Goal: Task Accomplishment & Management: Manage account settings

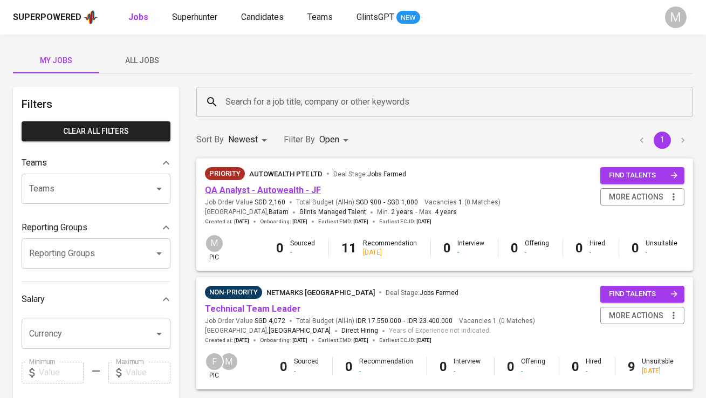
click at [289, 187] on link "QA Analyst - Autowealth - JF" at bounding box center [263, 190] width 116 height 10
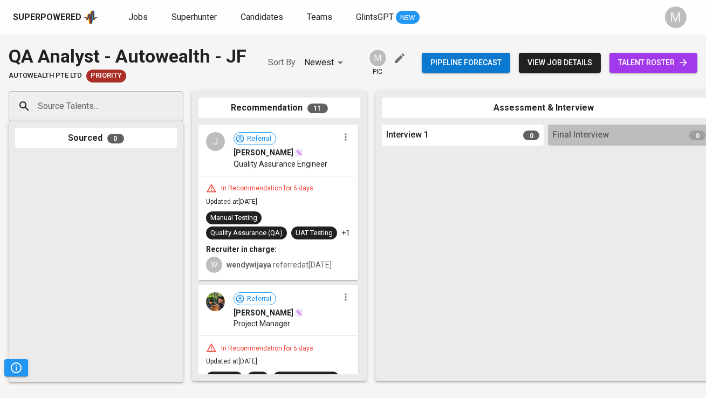
click at [646, 64] on span "talent roster" at bounding box center [653, 62] width 71 height 13
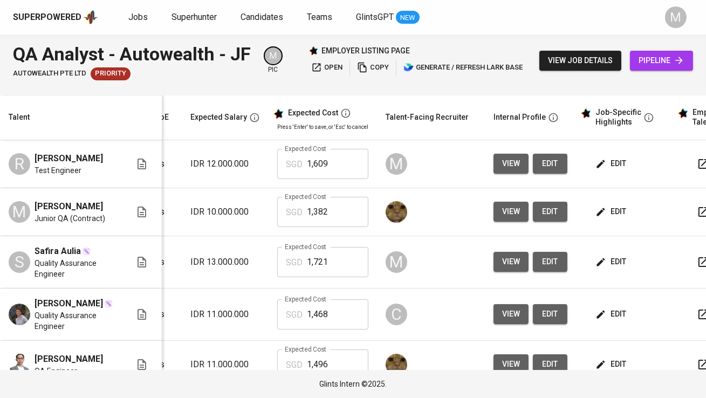
scroll to position [0, 156]
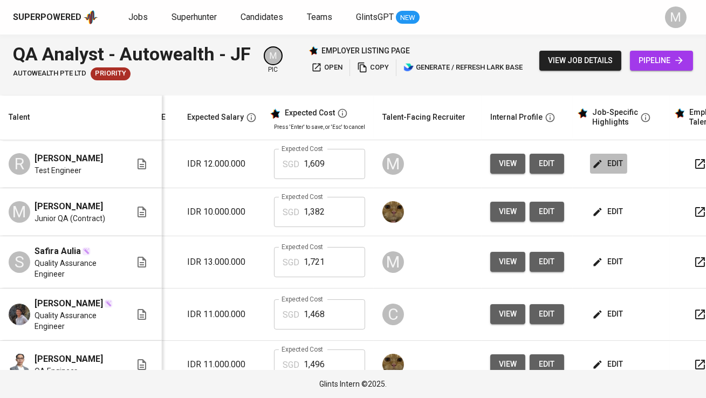
click at [616, 166] on span "edit" at bounding box center [609, 163] width 29 height 13
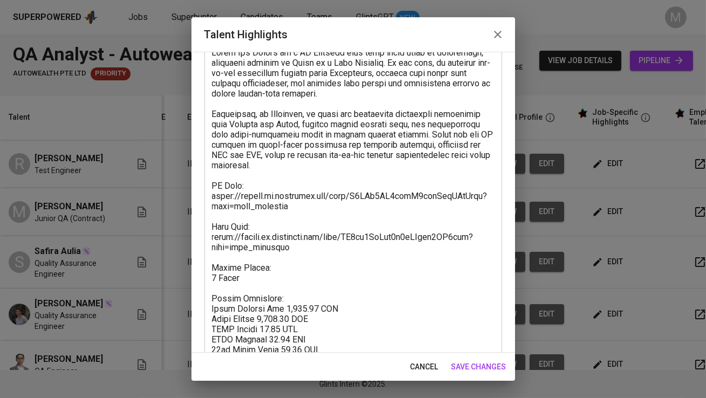
scroll to position [117, 0]
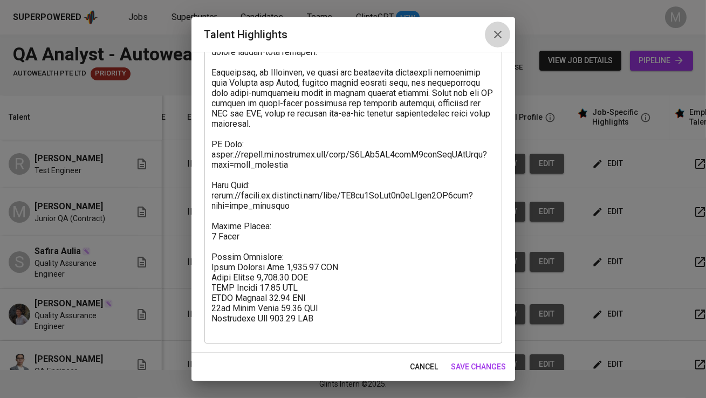
click at [497, 39] on icon "button" at bounding box center [498, 34] width 13 height 13
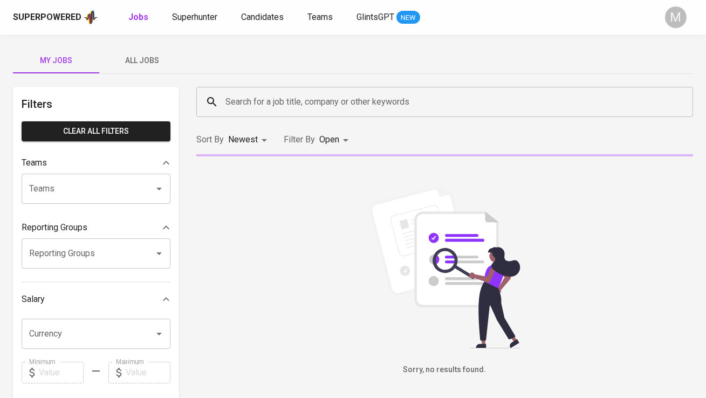
click at [151, 62] on span "All Jobs" at bounding box center [142, 60] width 73 height 13
click at [234, 94] on input "Search for a job title, company or other keywords" at bounding box center [448, 102] width 450 height 21
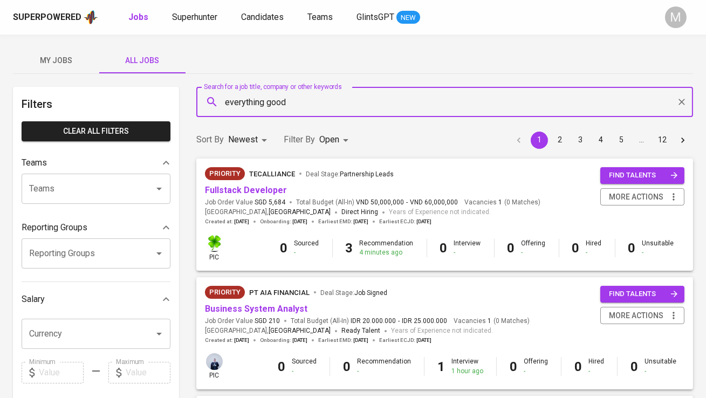
type input "everything good"
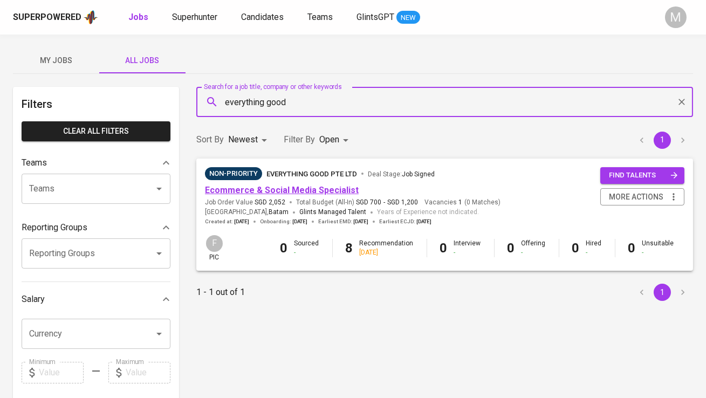
click at [274, 192] on link "Ecommerce & Social Media Specialist" at bounding box center [282, 190] width 154 height 10
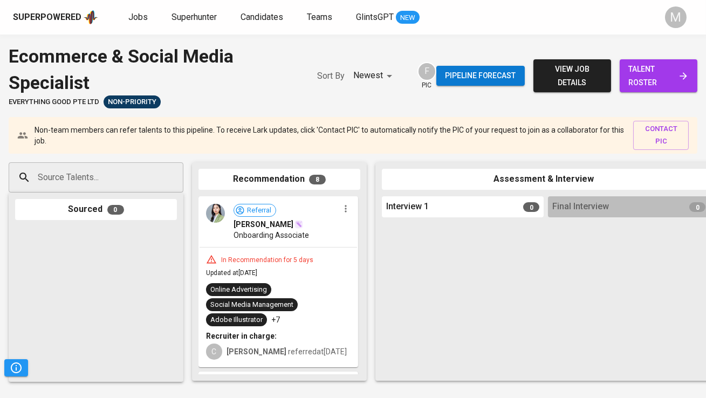
click at [640, 78] on span "talent roster" at bounding box center [659, 76] width 60 height 26
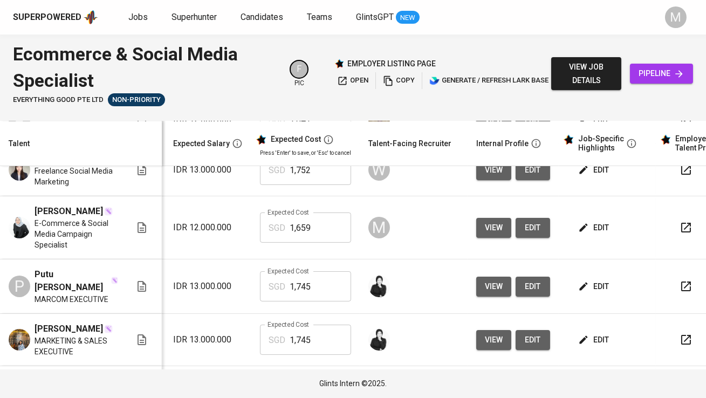
scroll to position [0, 176]
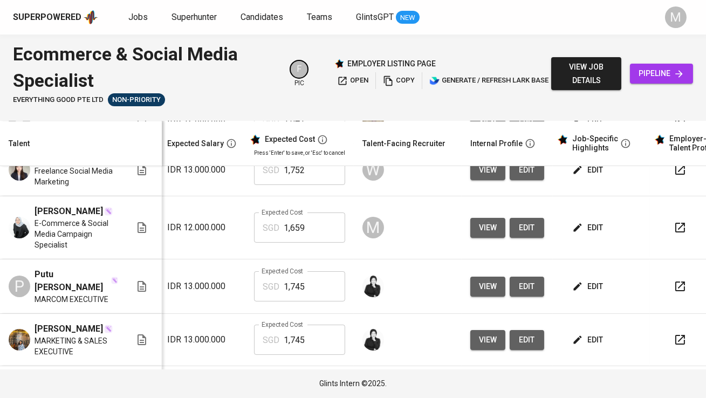
click at [675, 221] on icon "button" at bounding box center [680, 227] width 13 height 13
click at [583, 221] on span "edit" at bounding box center [589, 227] width 29 height 13
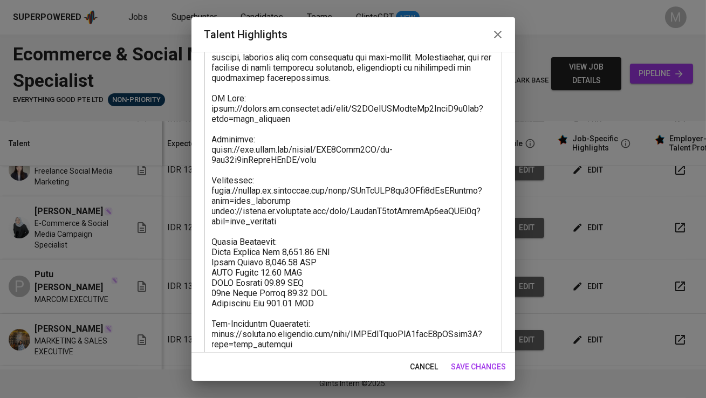
scroll to position [353, 0]
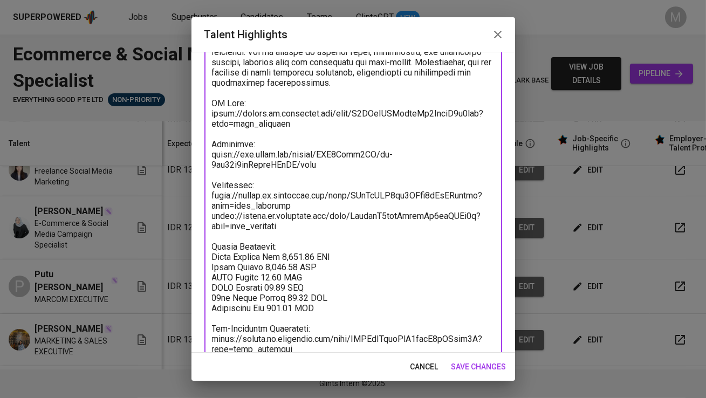
drag, startPoint x: 296, startPoint y: 227, endPoint x: 204, endPoint y: 195, distance: 97.6
click at [205, 195] on div "x Talent Highlights" at bounding box center [354, 67] width 298 height 615
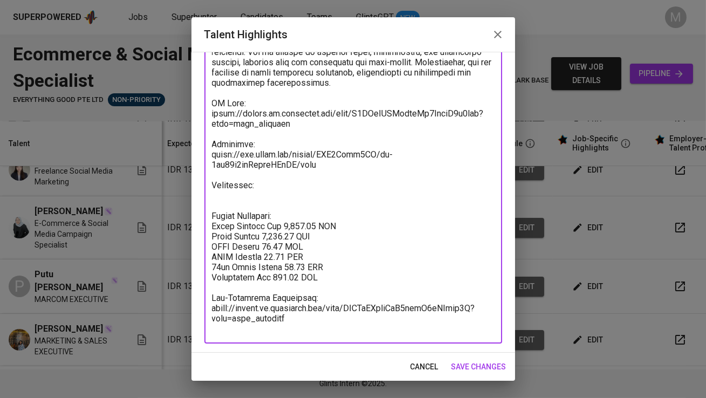
paste textarea "[URL][DOMAIN_NAME]"
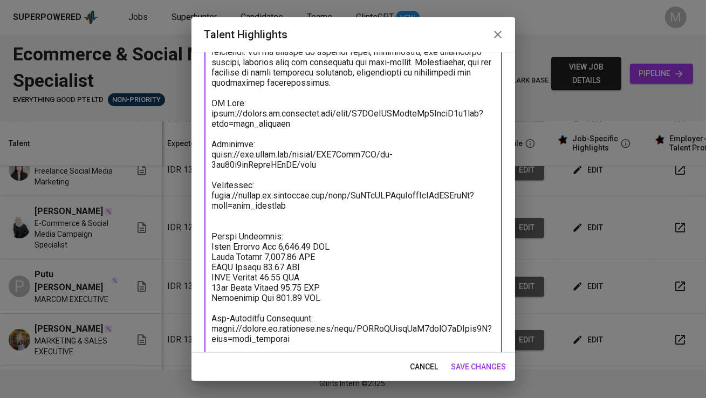
paste textarea "[URL][DOMAIN_NAME]"
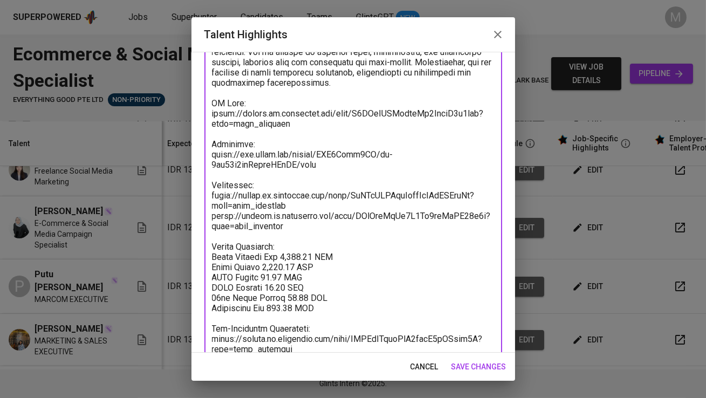
type textarea "Lorem ip d sitamet consectet adipiscingel sedd 5–5 eiusm te incididunt ut l-etd…"
click at [472, 371] on span "save changes" at bounding box center [479, 366] width 55 height 13
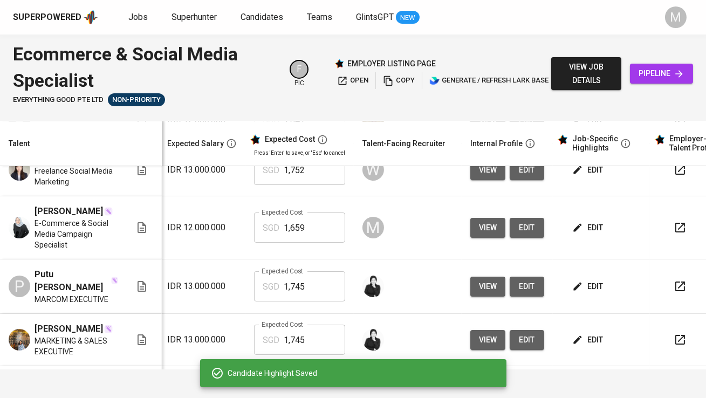
scroll to position [0, 224]
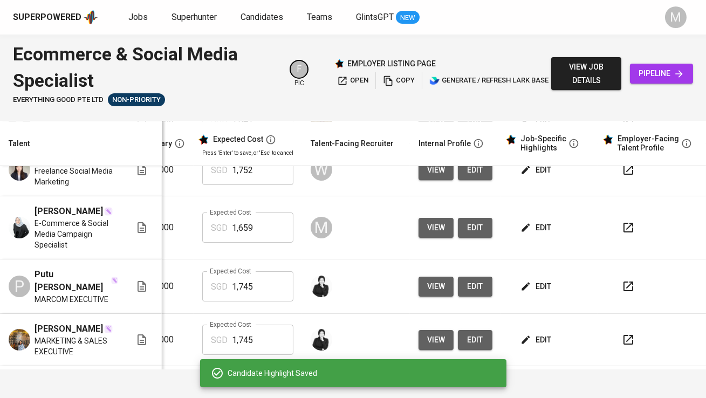
click at [622, 221] on icon "button" at bounding box center [628, 227] width 13 height 13
